Goal: Task Accomplishment & Management: Manage account settings

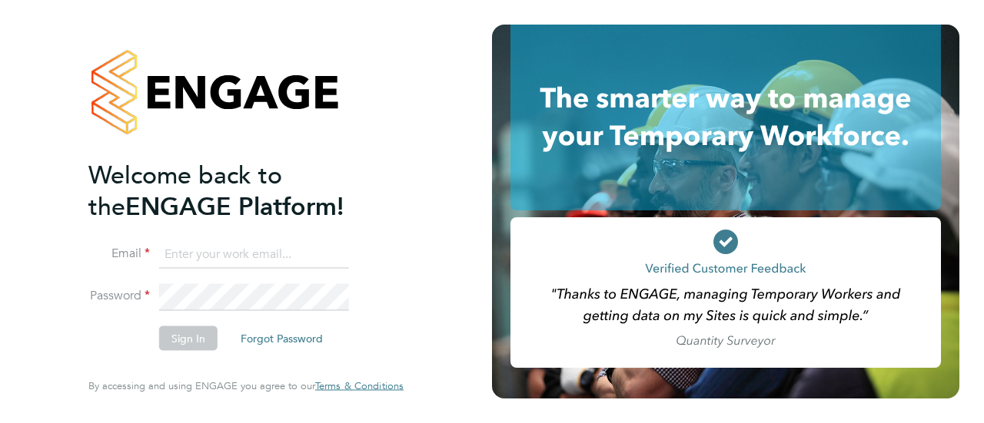
type input "sam.quinsee@damiagroup.com"
click at [183, 339] on button "Sign In" at bounding box center [188, 339] width 58 height 25
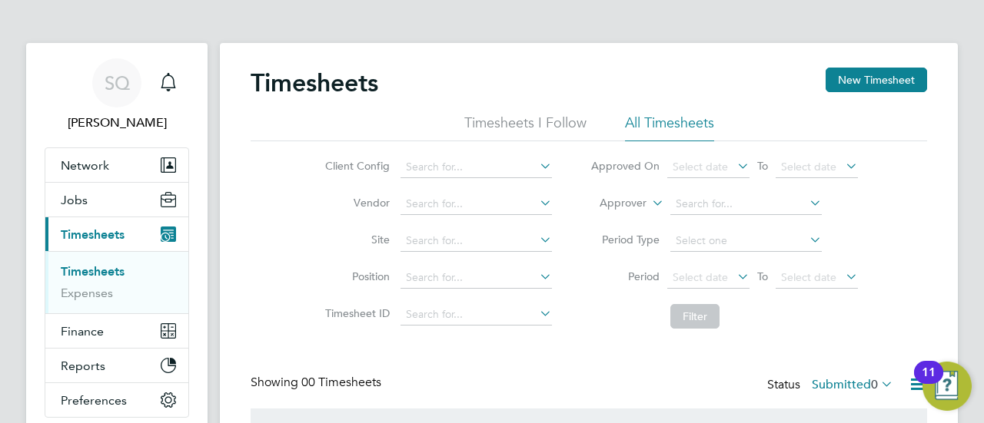
scroll to position [164, 0]
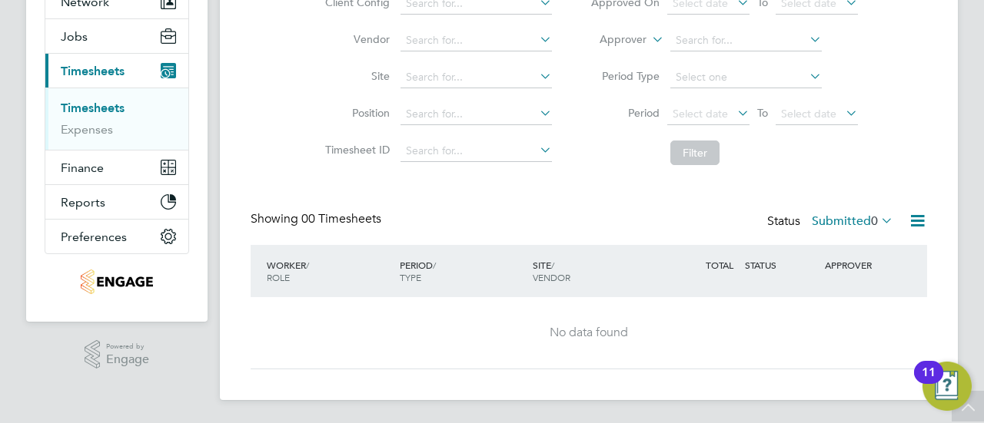
click at [871, 226] on span "0" at bounding box center [874, 221] width 7 height 15
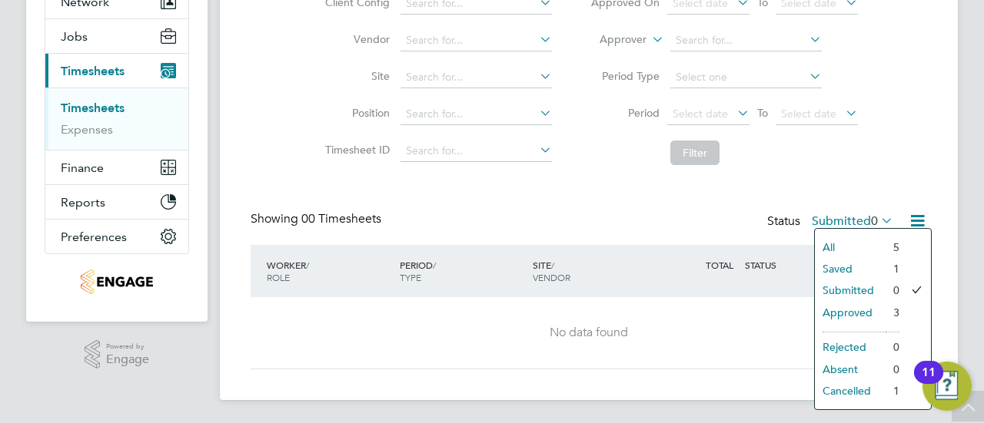
click at [844, 265] on li "Saved" at bounding box center [850, 269] width 71 height 22
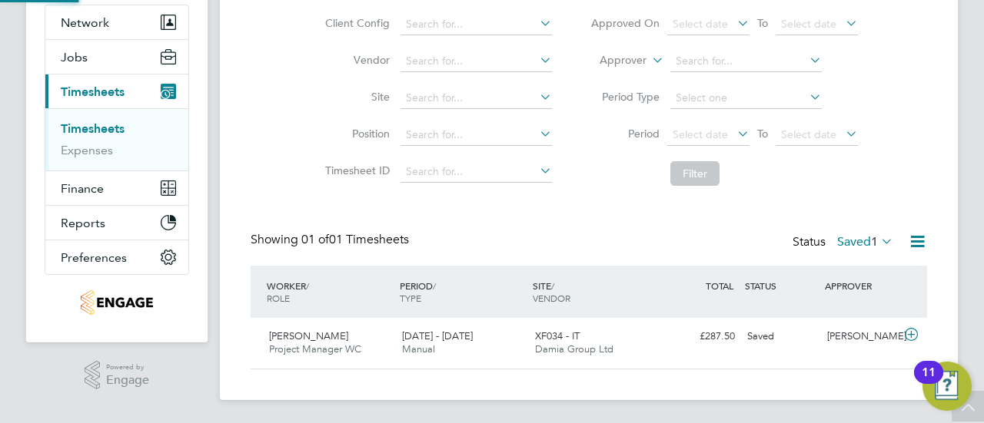
scroll to position [38, 133]
click at [858, 244] on label "Saved 1" at bounding box center [865, 241] width 56 height 15
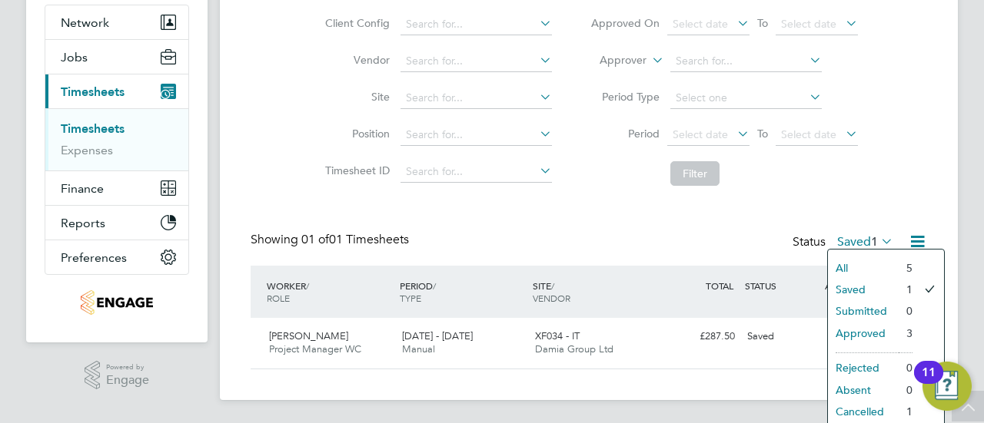
click at [861, 331] on li "Approved" at bounding box center [863, 334] width 71 height 22
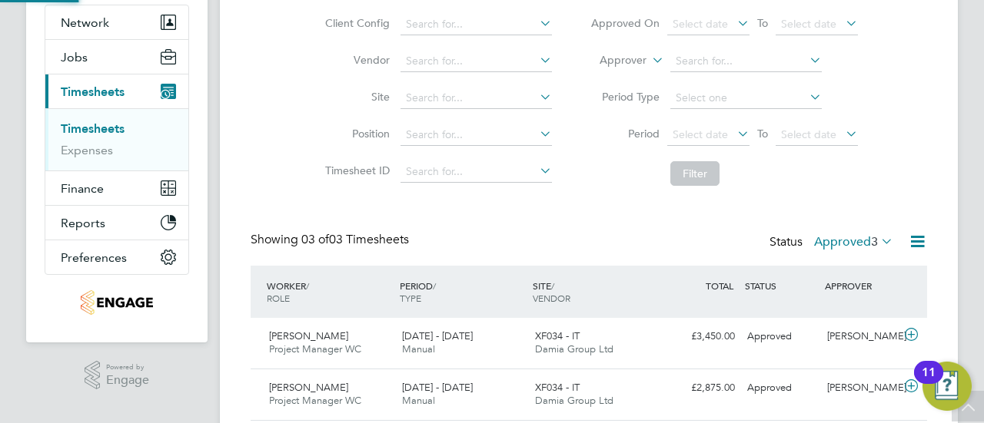
scroll to position [0, 0]
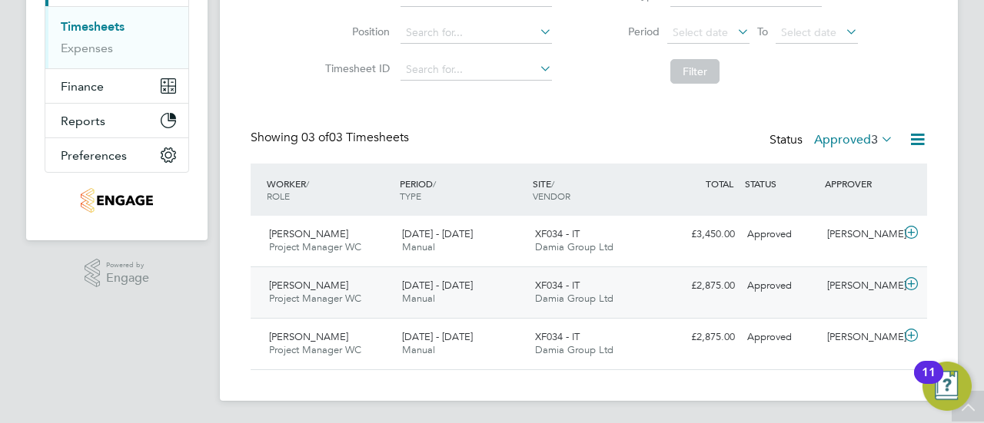
click at [833, 290] on div "[PERSON_NAME]" at bounding box center [861, 286] width 80 height 25
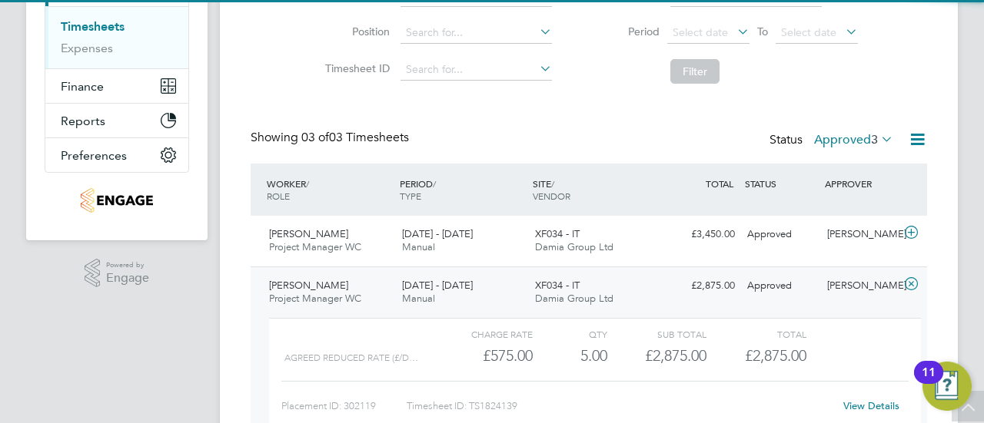
scroll to position [387, 0]
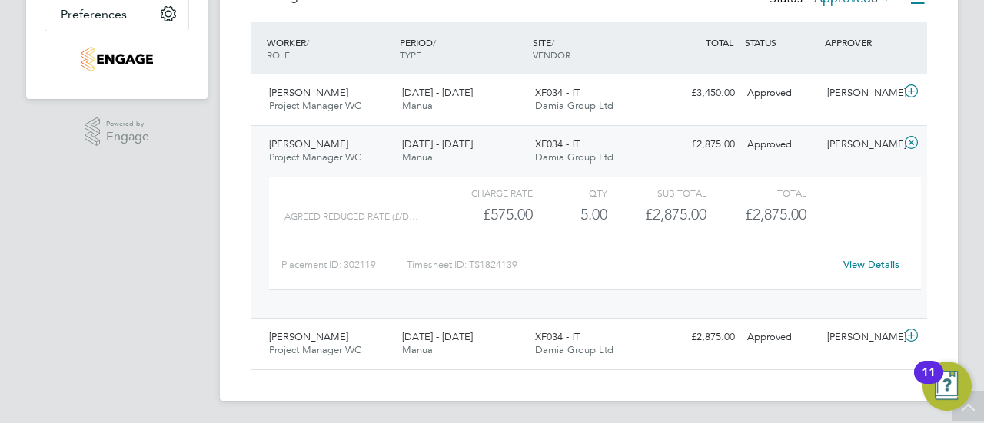
drag, startPoint x: 851, startPoint y: 273, endPoint x: 864, endPoint y: 264, distance: 14.9
click at [864, 264] on div "View Details" at bounding box center [870, 265] width 75 height 25
click at [625, 85] on div "XF034 - IT Damia Group Ltd" at bounding box center [595, 100] width 133 height 38
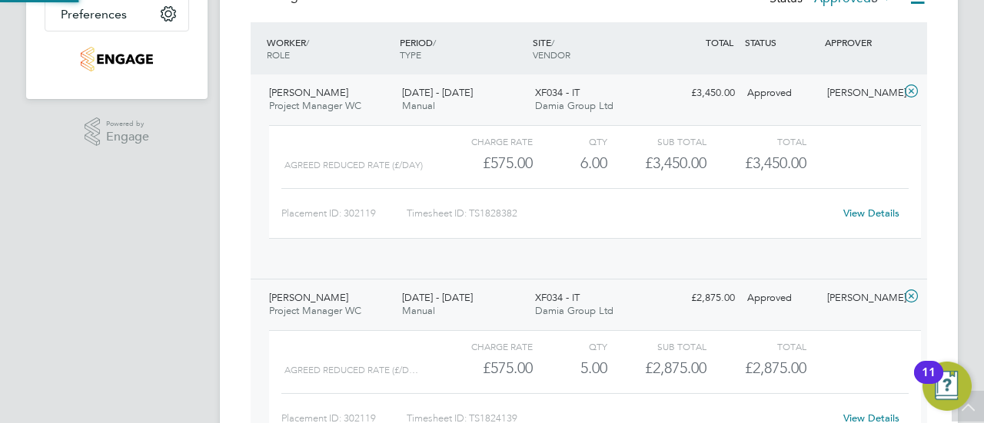
scroll to position [26, 150]
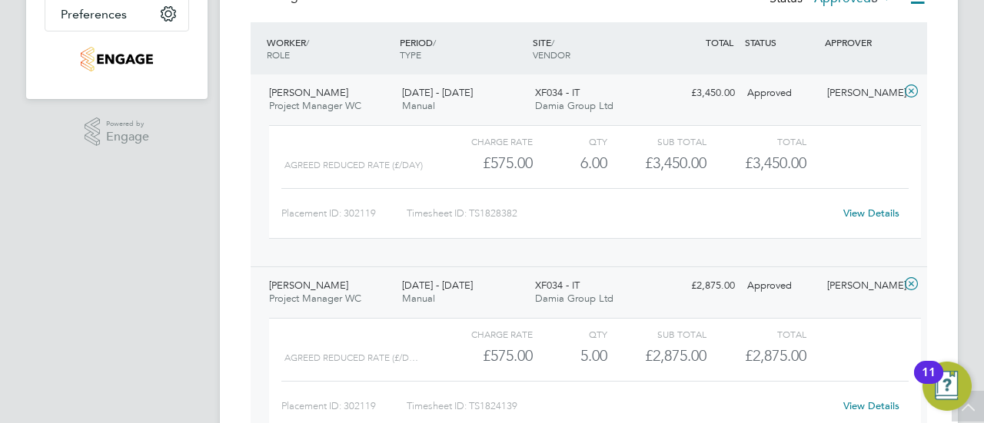
click at [864, 209] on link "View Details" at bounding box center [871, 213] width 56 height 13
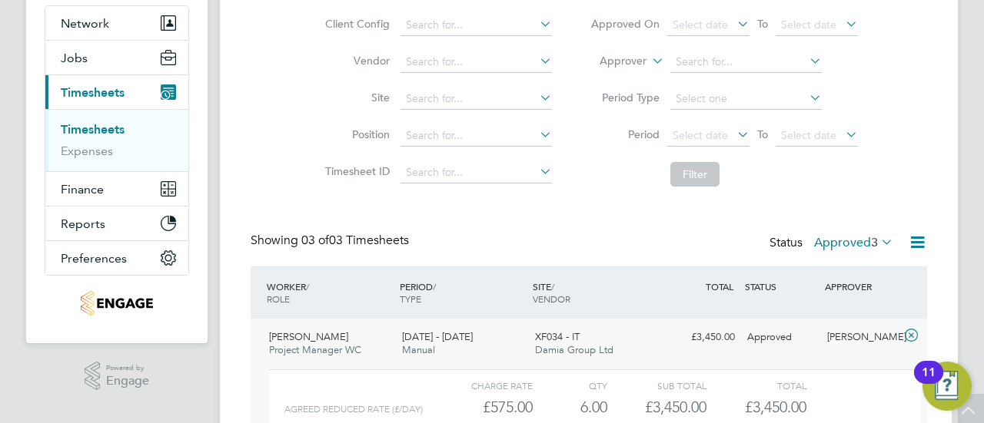
scroll to position [0, 0]
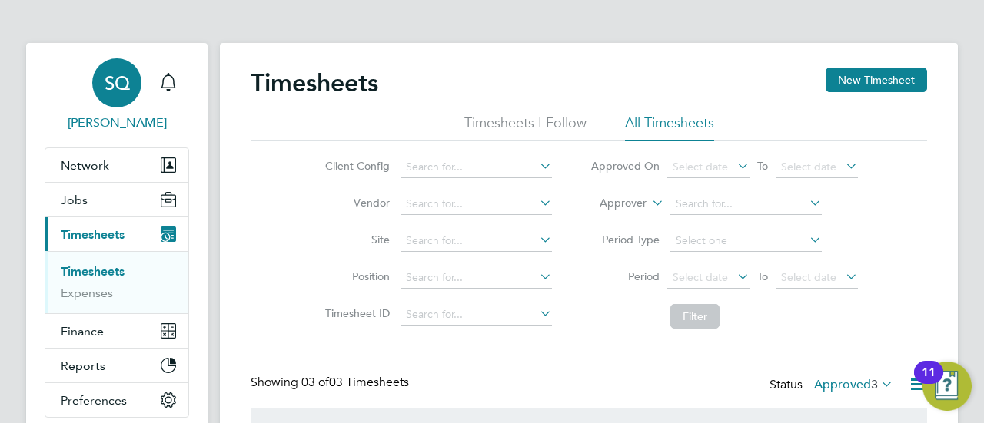
click at [114, 81] on span "SQ" at bounding box center [117, 83] width 25 height 20
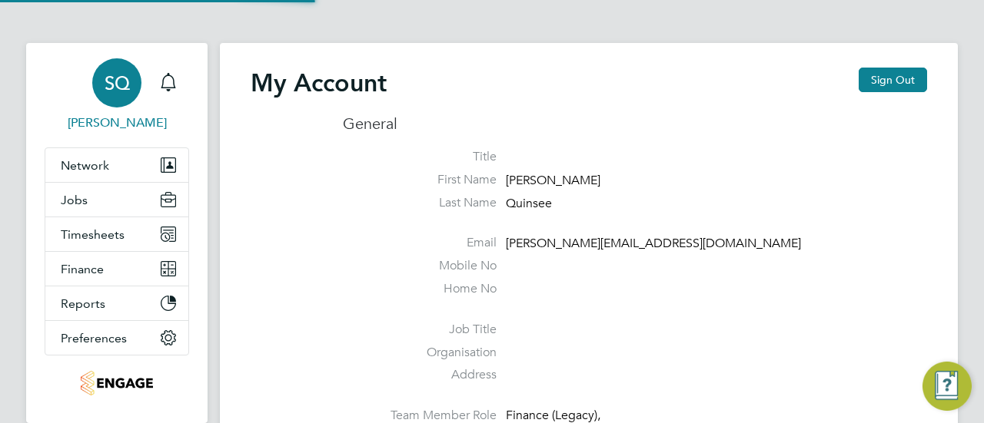
type input "[PERSON_NAME][EMAIL_ADDRESS][DOMAIN_NAME]"
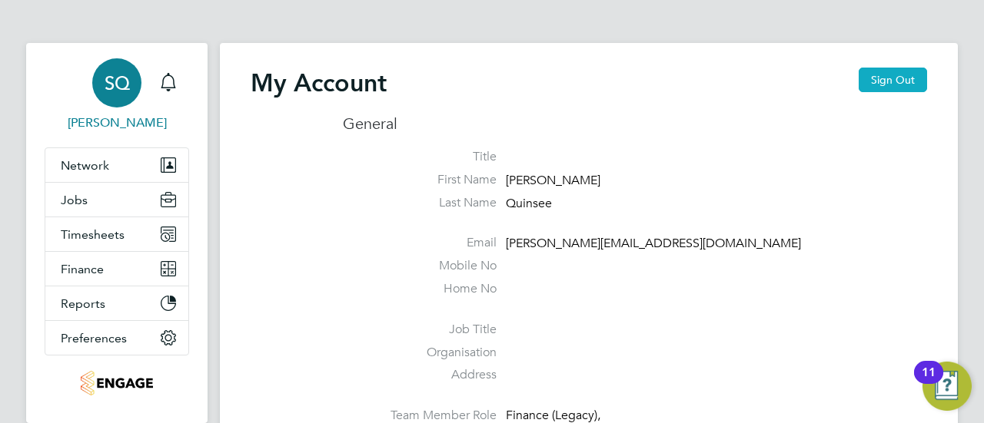
click at [874, 76] on button "Sign Out" at bounding box center [892, 80] width 68 height 25
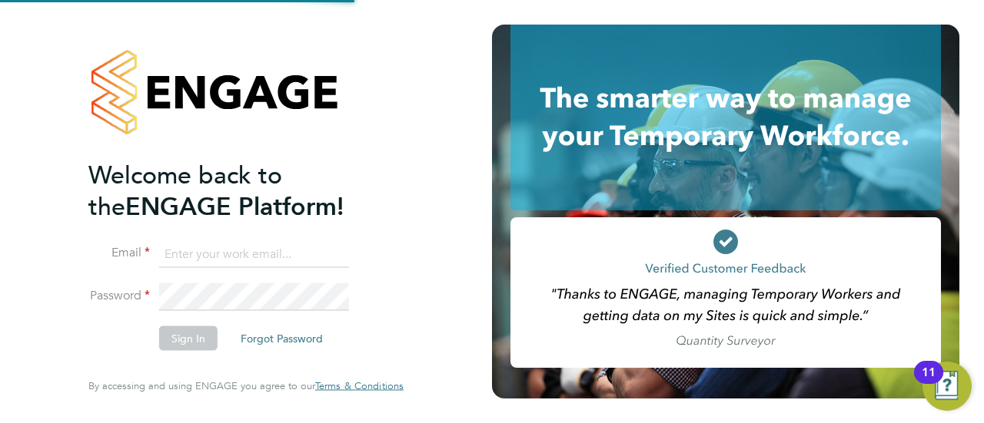
type input "[PERSON_NAME][EMAIL_ADDRESS][DOMAIN_NAME]"
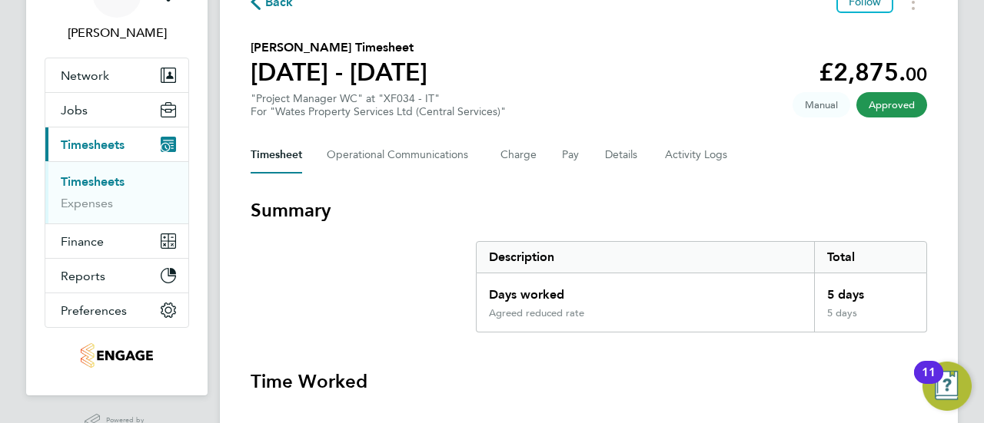
scroll to position [97, 0]
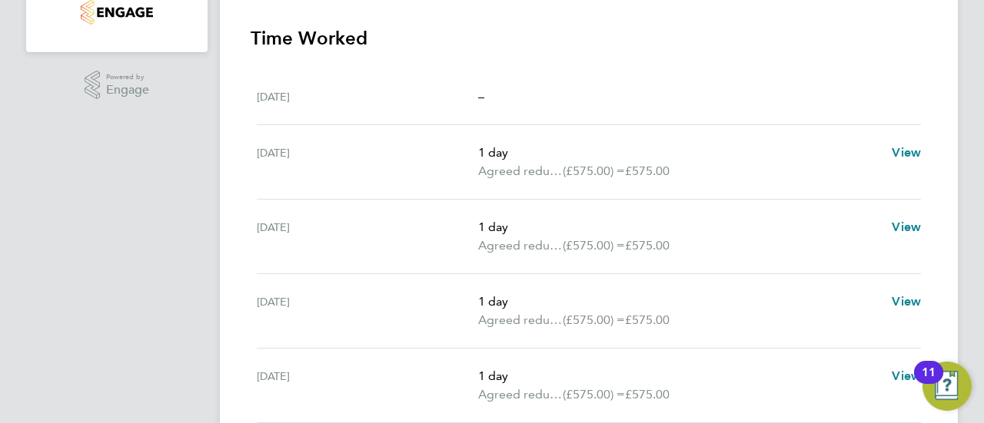
scroll to position [433, 0]
